Goal: Information Seeking & Learning: Understand process/instructions

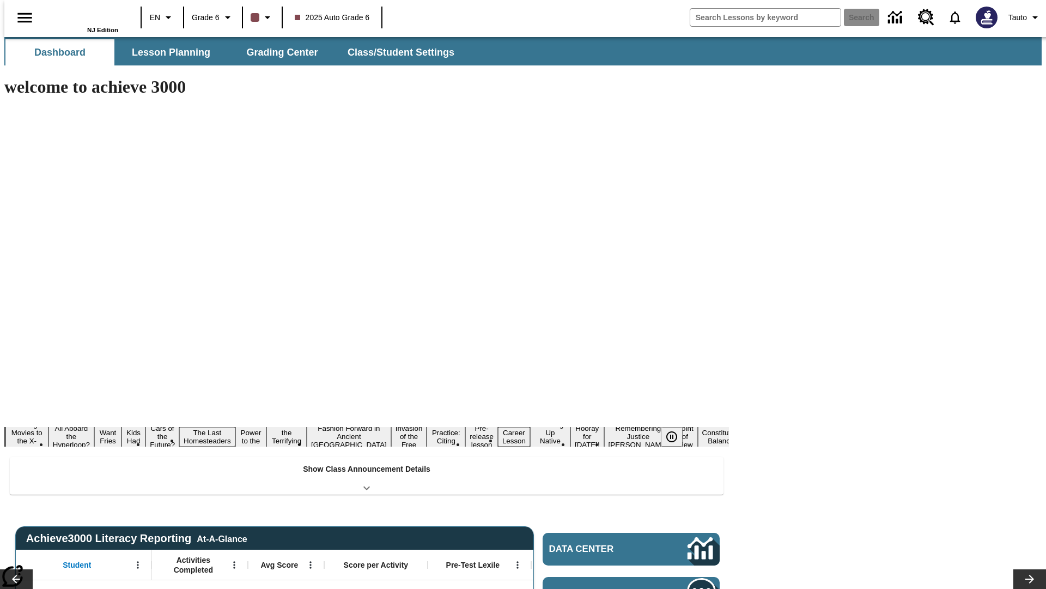
type input "-1"
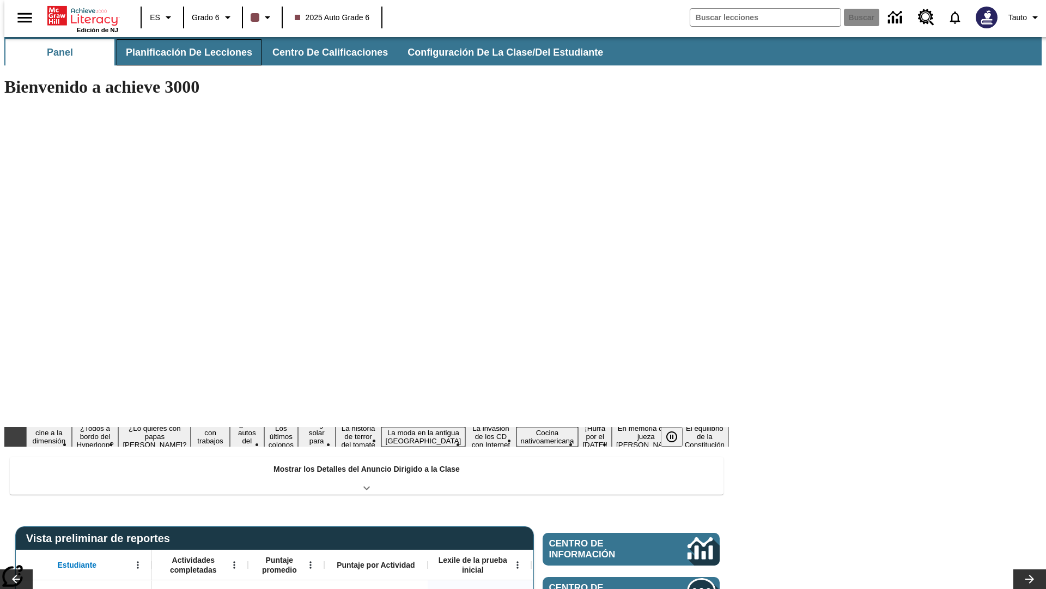
click at [183, 52] on button "Planificación de lecciones" at bounding box center [189, 52] width 145 height 26
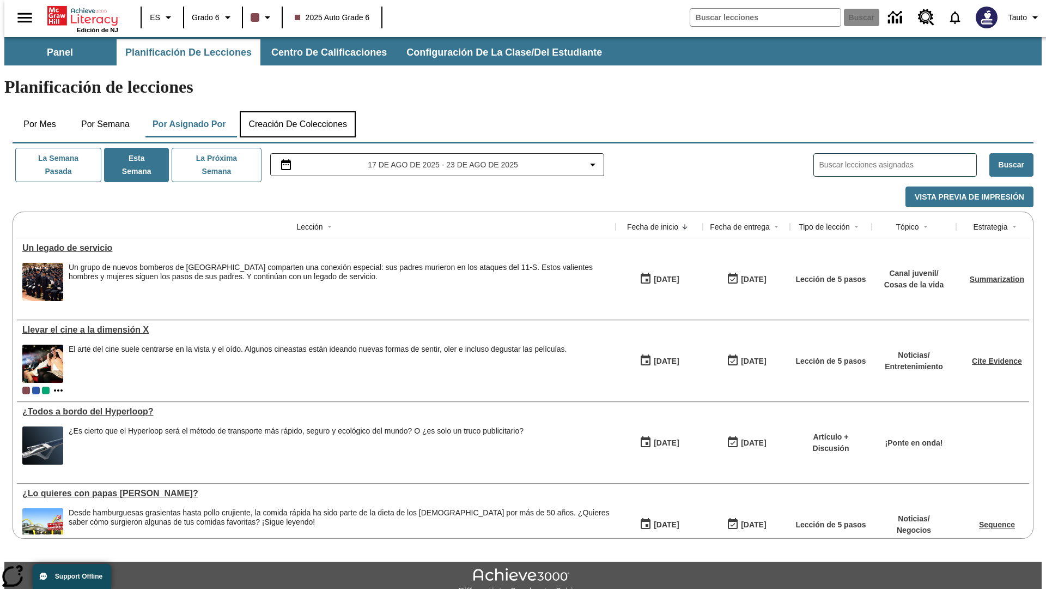
click at [298, 111] on button "Creación de colecciones" at bounding box center [298, 124] width 116 height 26
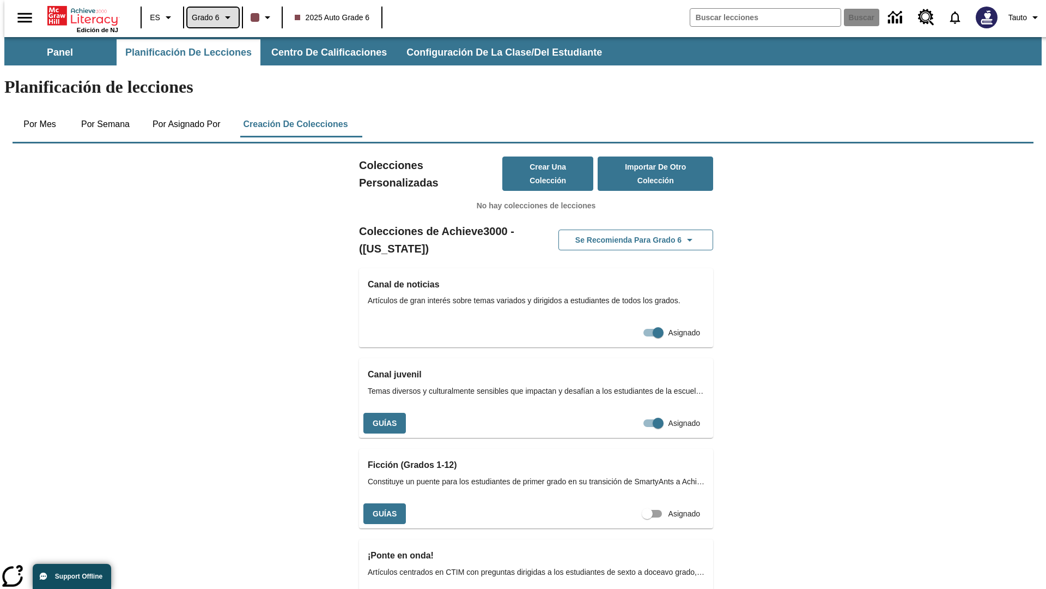
click at [209, 17] on span "Grado 6" at bounding box center [206, 17] width 28 height 11
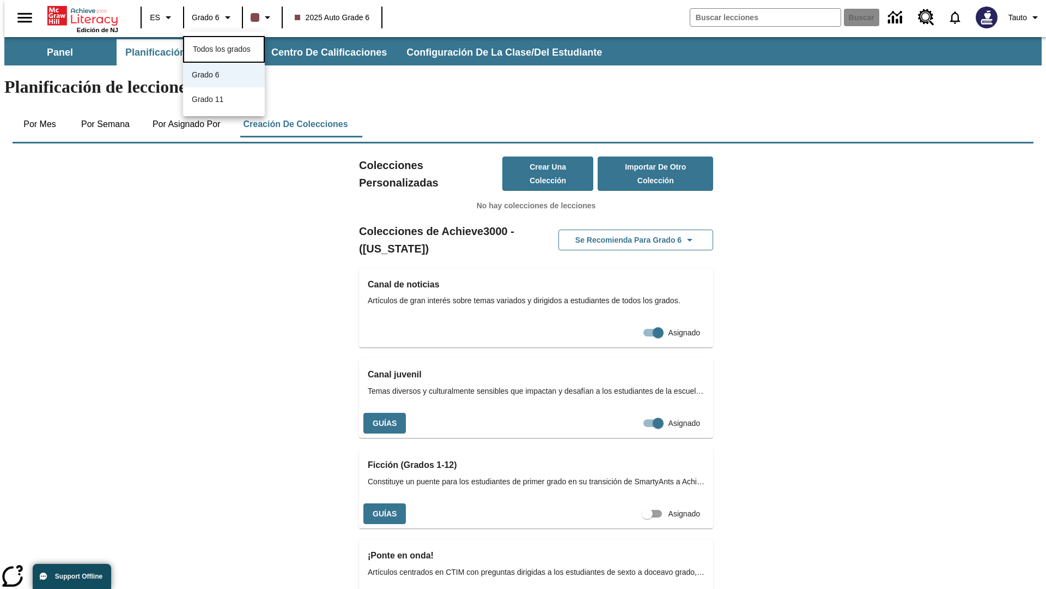
click at [224, 48] on span "Todos los grados" at bounding box center [222, 49] width 58 height 9
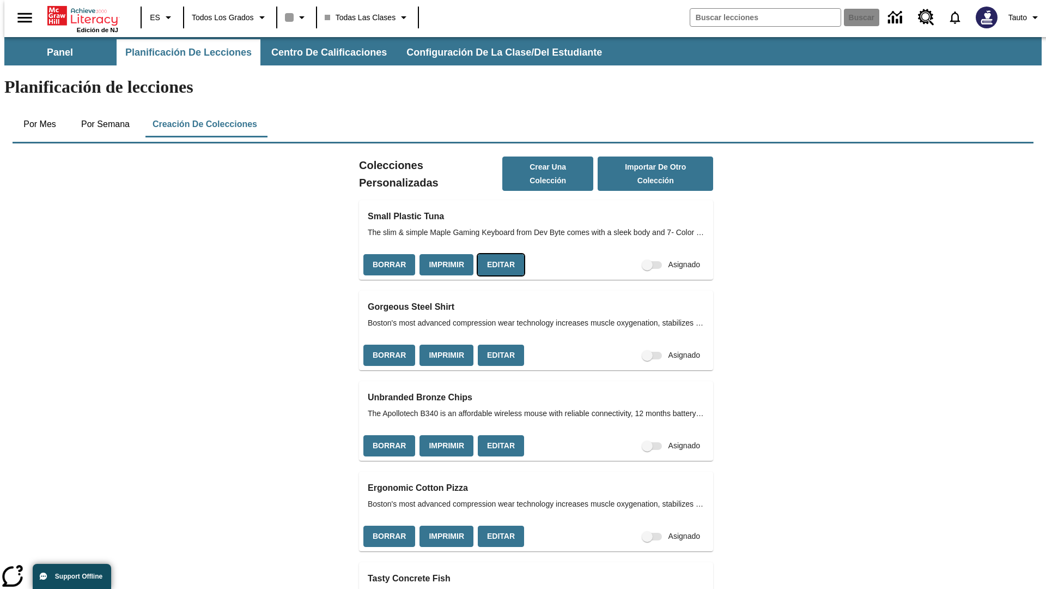
click at [498, 254] on button "Editar" at bounding box center [501, 264] width 46 height 21
